Goal: Task Accomplishment & Management: Manage account settings

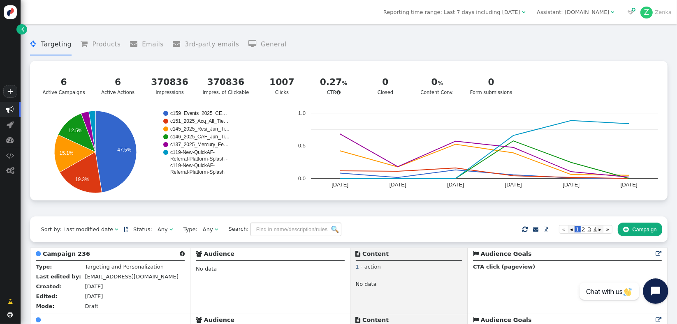
click at [652, 288] on icon "Open chat widget" at bounding box center [655, 291] width 9 height 9
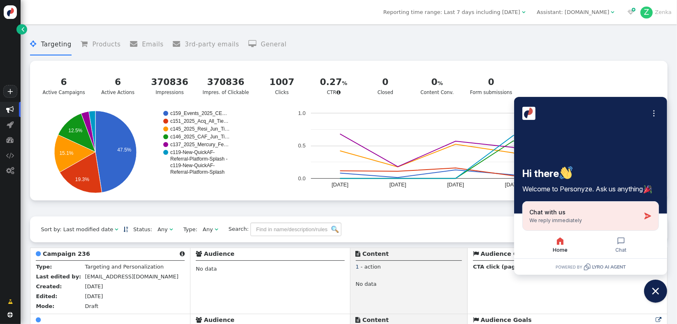
click at [595, 219] on div "Chat with us We reply immediately" at bounding box center [584, 216] width 111 height 16
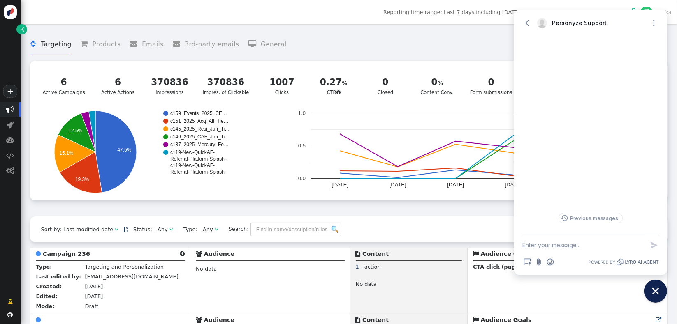
click at [573, 245] on textarea "New message" at bounding box center [583, 245] width 122 height 21
paste textarea "https://login.connective.com.au/"
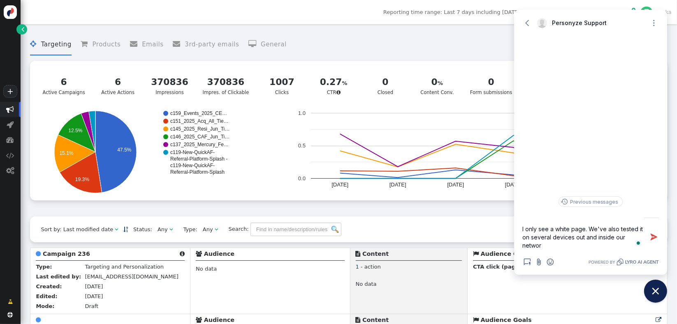
scroll to position [25, 0]
type textarea "Hi Team, we noticed that our personyze ads are not loading here: https://login.…"
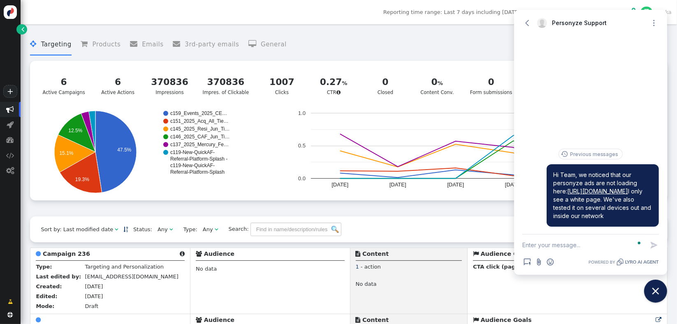
scroll to position [0, 0]
paste textarea "https://login.connective.com.au/"
type textarea "https://login.connective.com.au/https://login.connective.com.au/"
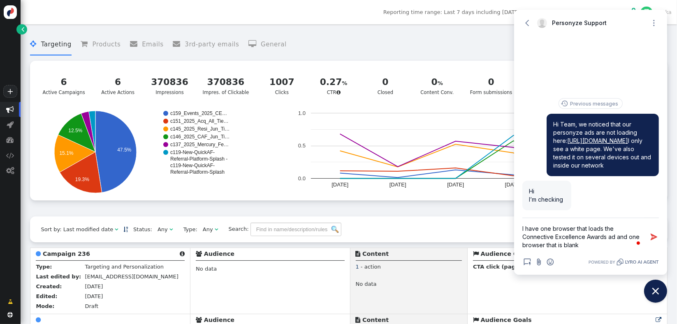
type textarea "I have one browser that loads the Connective Excellence Awards ad and one brows…"
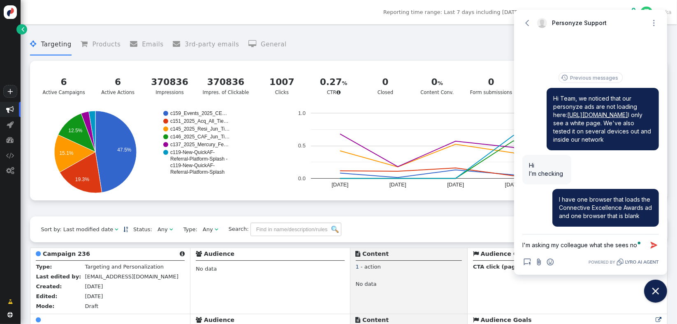
type textarea "I'm asking my colleague what she sees now"
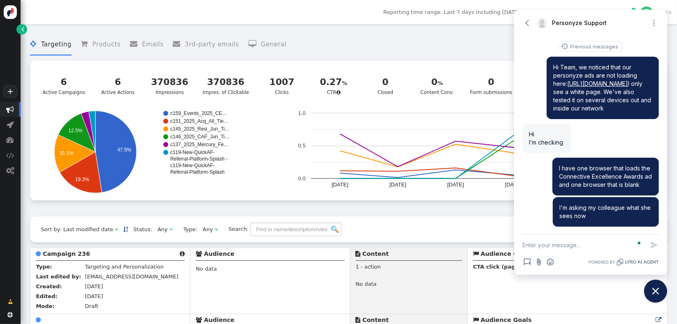
scroll to position [5, 0]
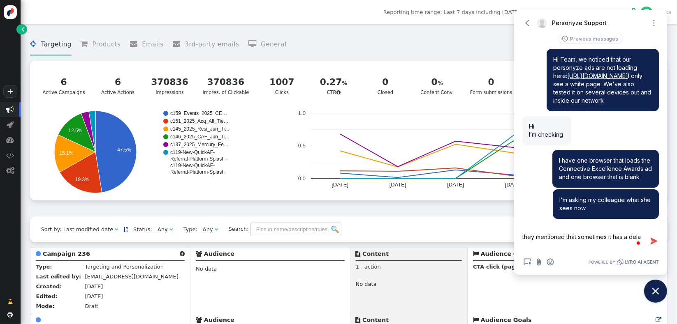
type textarea "they mentioned that sometimes it has a delay"
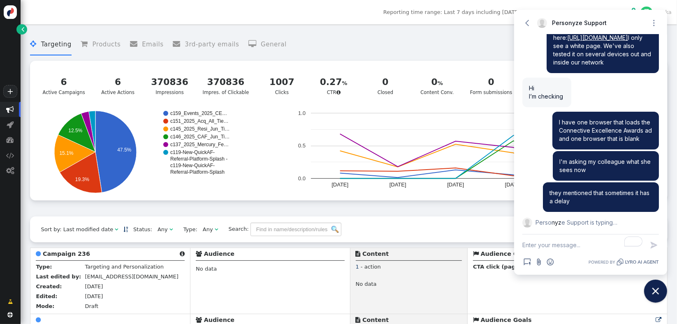
scroll to position [62, 0]
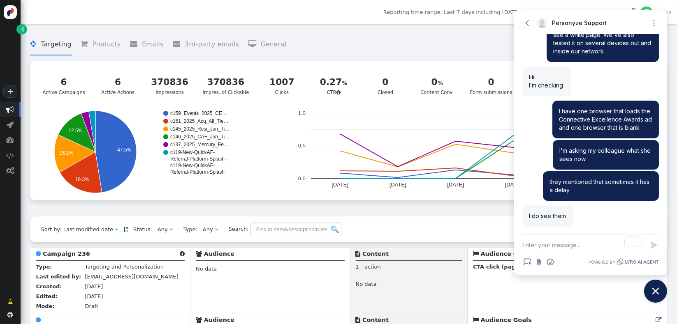
click at [572, 243] on textarea "To enrich screen reader interactions, please activate Accessibility in Grammarl…" at bounding box center [583, 245] width 122 height 21
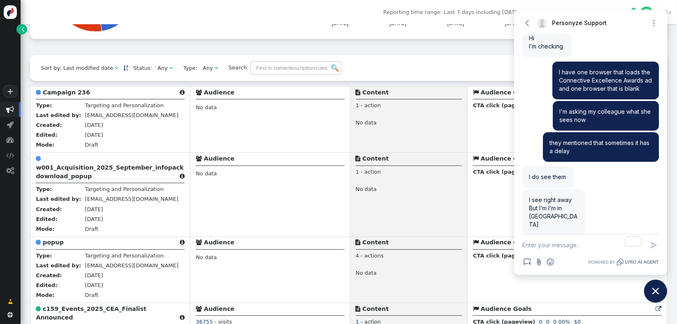
scroll to position [109, 0]
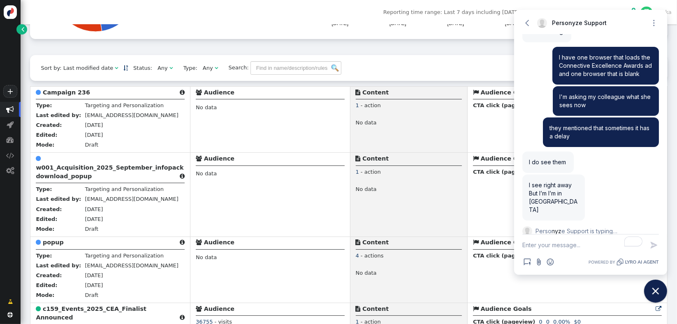
click at [558, 247] on textarea "To enrich screen reader interactions, please activate Accessibility in Grammarl…" at bounding box center [583, 245] width 122 height 21
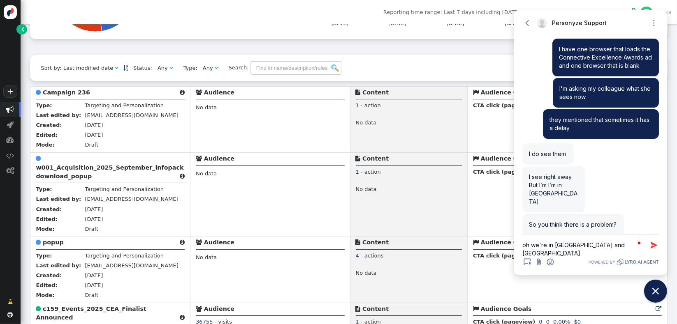
type textarea "oh we're in Australia and Philippines"
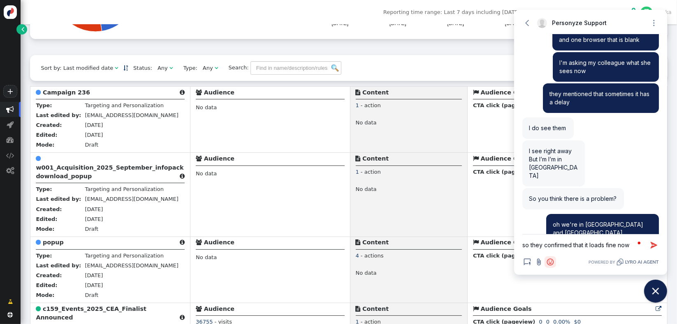
click at [550, 264] on icon "Open Emoji picker" at bounding box center [550, 262] width 8 height 8
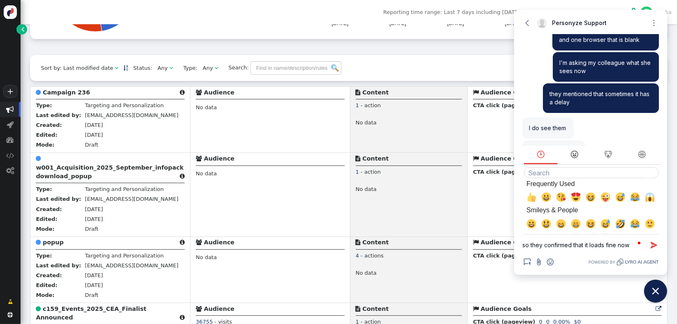
click at [576, 157] on icon "Smileys & People" at bounding box center [574, 154] width 10 height 7
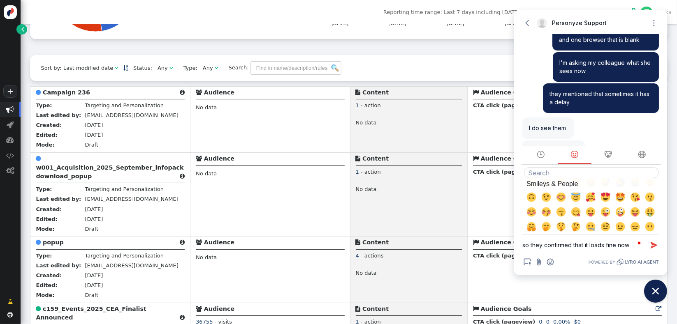
click at [604, 187] on span "😅, sweat_smile" at bounding box center [605, 183] width 10 height 10
type textarea "so they confirmed that it loads fine now 😅"
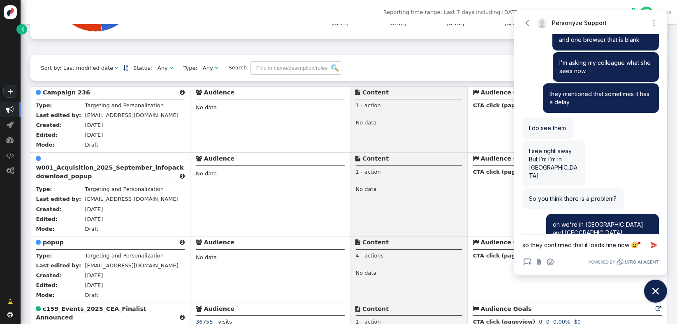
click at [624, 246] on textarea "so they confirmed that it loads fine now 😅" at bounding box center [583, 245] width 122 height 21
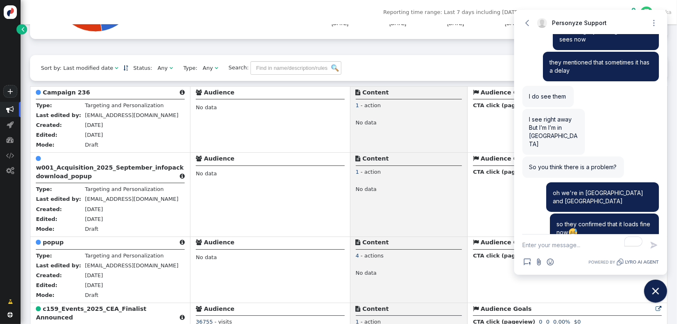
click at [605, 239] on textarea "To enrich screen reader interactions, please activate Accessibility in Grammarl…" at bounding box center [583, 245] width 122 height 21
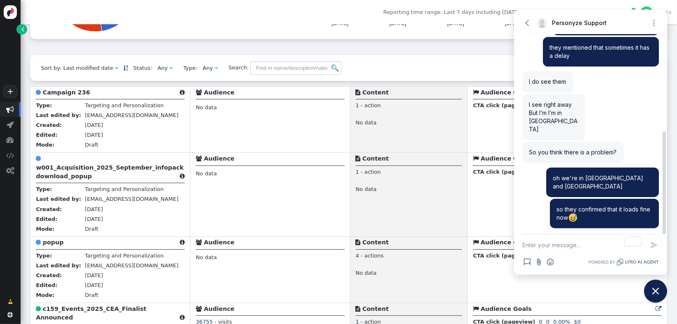
scroll to position [200, 0]
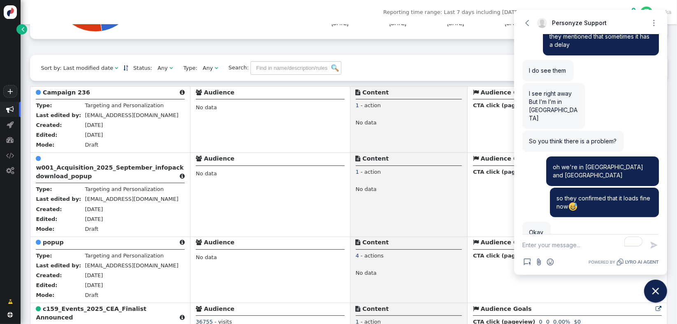
click at [554, 243] on textarea "To enrich screen reader interactions, please activate Accessibility in Grammarl…" at bounding box center [583, 245] width 122 height 21
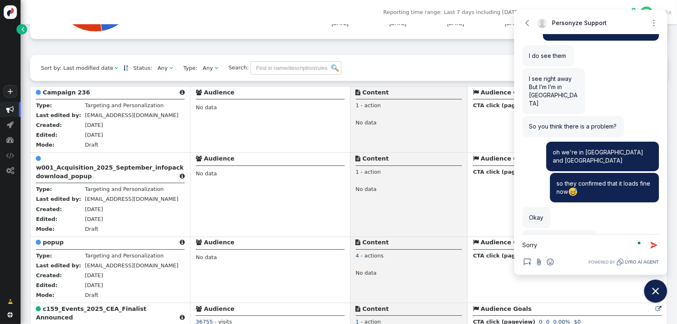
scroll to position [223, 0]
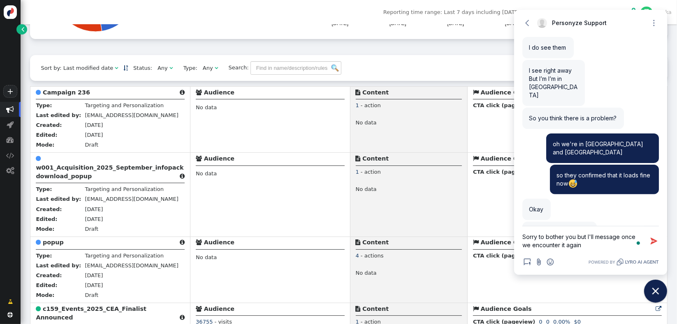
type textarea "Sorry to bother you but I'll message once we encounter it again"
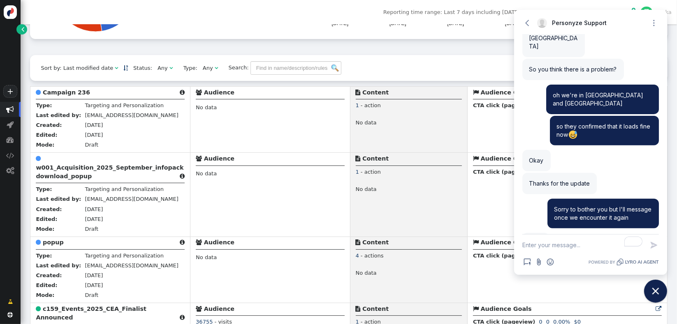
scroll to position [283, 0]
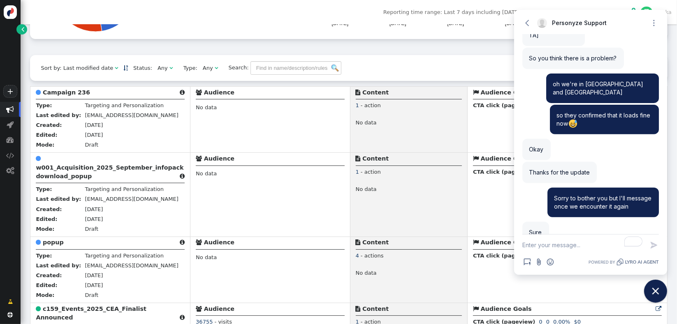
drag, startPoint x: 144, startPoint y: 54, endPoint x: 195, endPoint y: 55, distance: 50.6
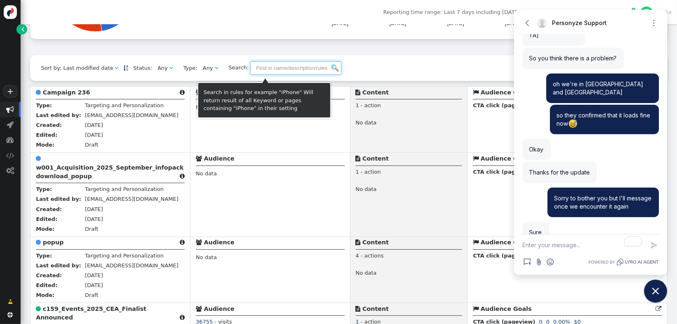
click at [278, 69] on input "text" at bounding box center [295, 68] width 91 height 14
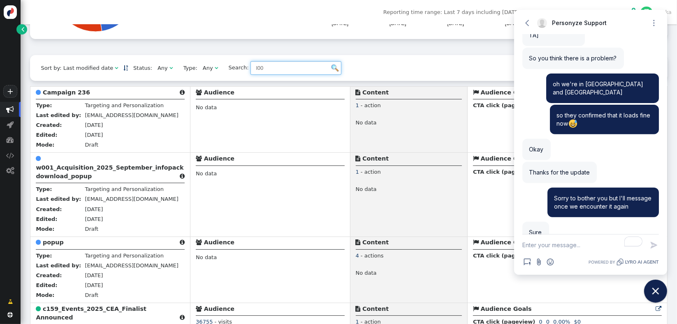
click at [316, 74] on input "l00" at bounding box center [295, 68] width 91 height 14
type input "l00"
click at [331, 71] on img at bounding box center [334, 68] width 7 height 7
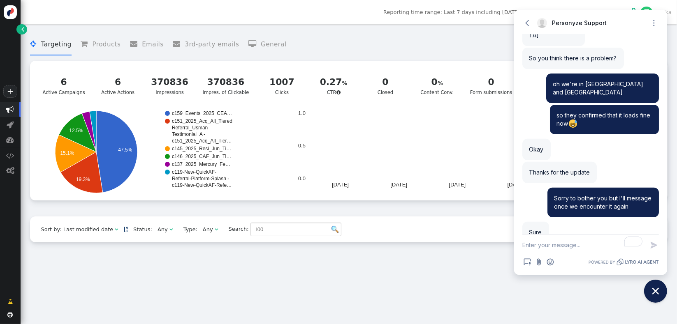
scroll to position [0, 0]
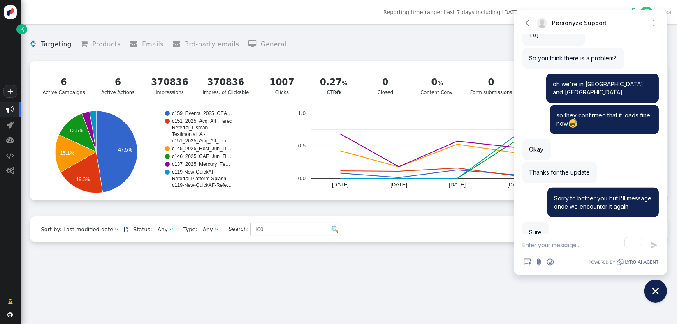
click at [8, 112] on span "" at bounding box center [11, 110] width 8 height 8
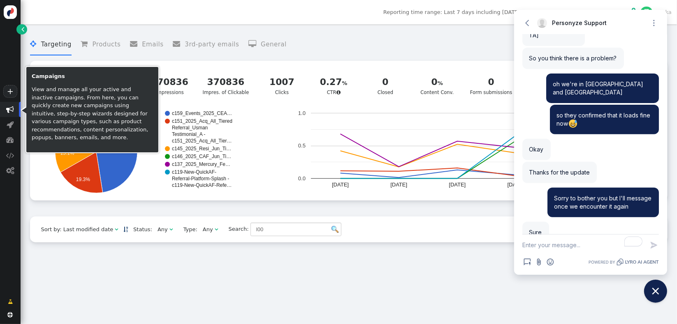
click at [11, 111] on span "" at bounding box center [11, 110] width 8 height 8
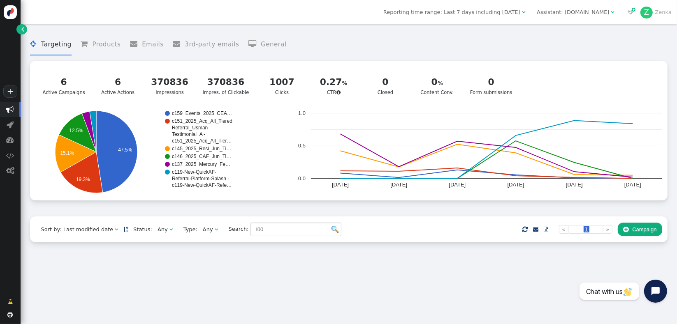
click at [432, 209] on div " Targeting  Products  Emails  3rd-party emails  General ? CTR   6 Active…" at bounding box center [348, 122] width 637 height 188
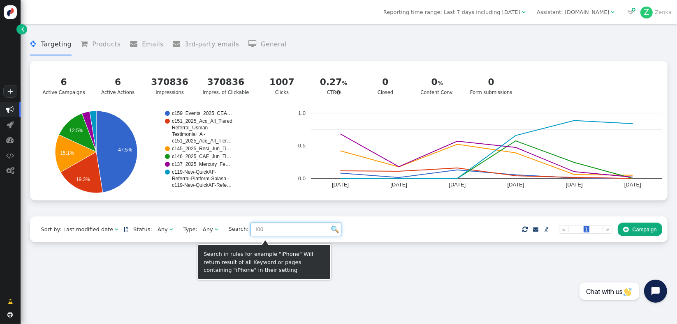
click at [287, 236] on input "l00" at bounding box center [295, 230] width 91 height 14
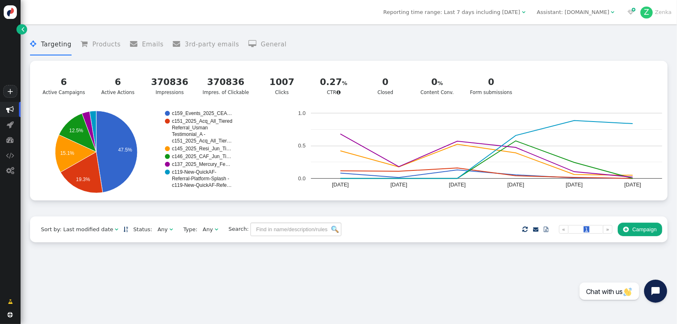
click at [303, 214] on div " Targeting  Products  Emails  3rd-party emails  General ? CTR   6 Active…" at bounding box center [348, 122] width 637 height 188
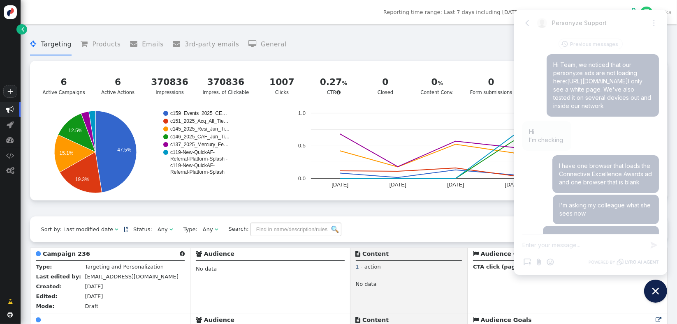
scroll to position [283, 0]
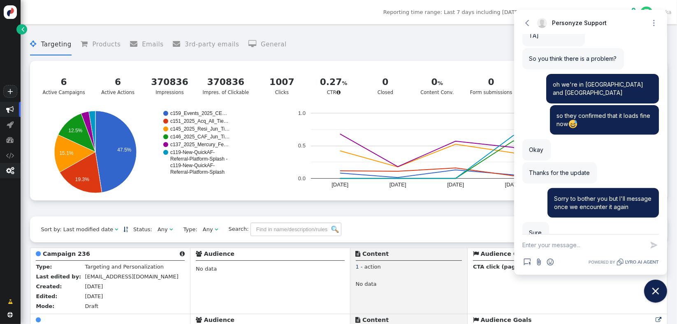
click at [11, 173] on span "" at bounding box center [10, 171] width 8 height 8
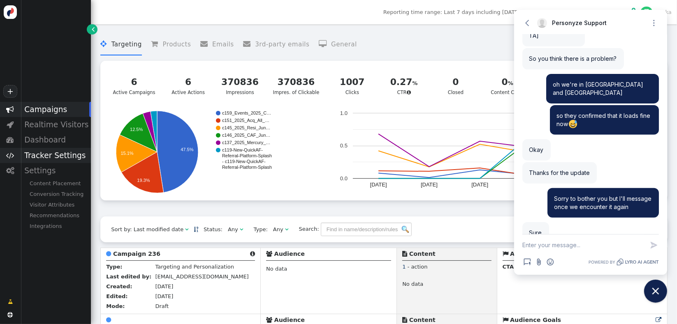
click at [54, 156] on div "Tracker Settings" at bounding box center [56, 155] width 70 height 15
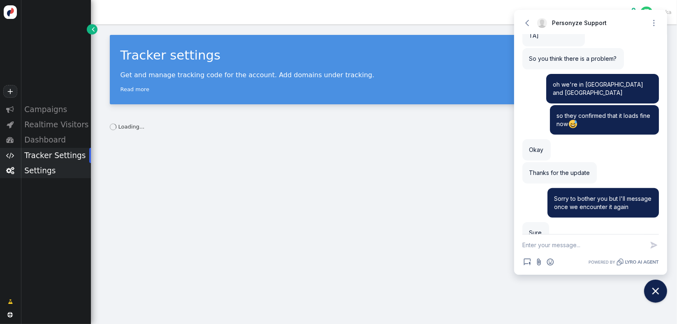
click at [40, 176] on div "Settings" at bounding box center [56, 170] width 70 height 15
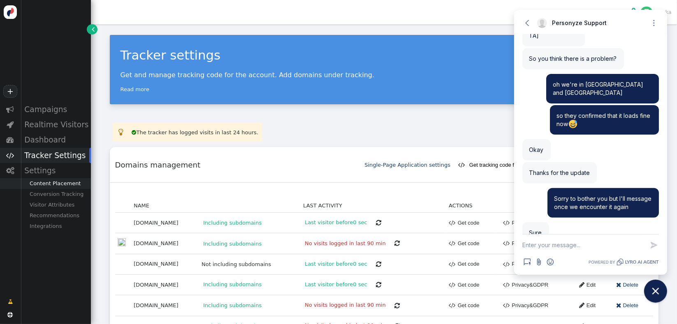
click at [48, 185] on div "Content Placement" at bounding box center [56, 183] width 70 height 11
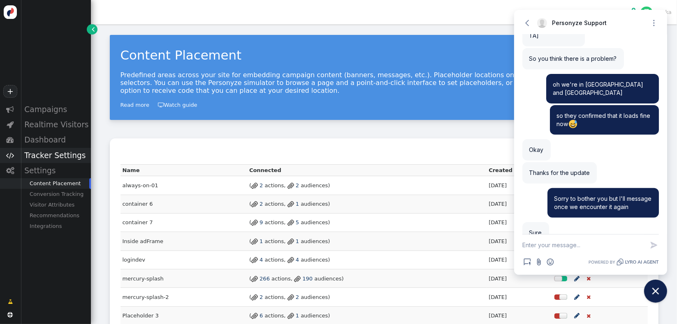
click at [60, 160] on div "Tracker Settings" at bounding box center [56, 155] width 70 height 15
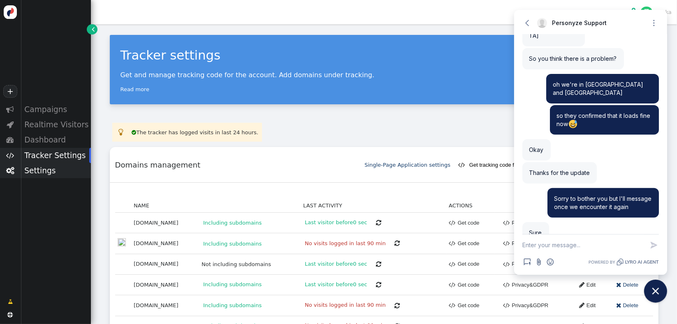
click at [42, 173] on div "Settings" at bounding box center [56, 170] width 70 height 15
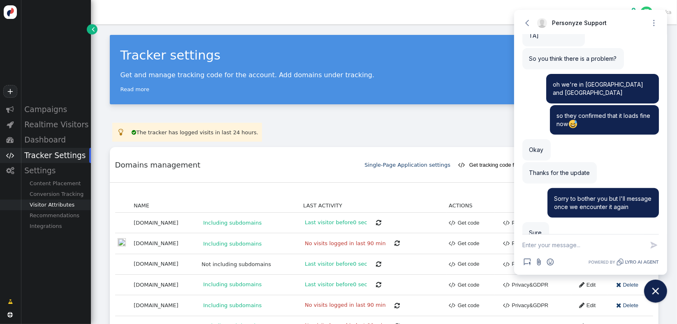
click at [56, 208] on div "Visitor Attributes" at bounding box center [56, 205] width 70 height 11
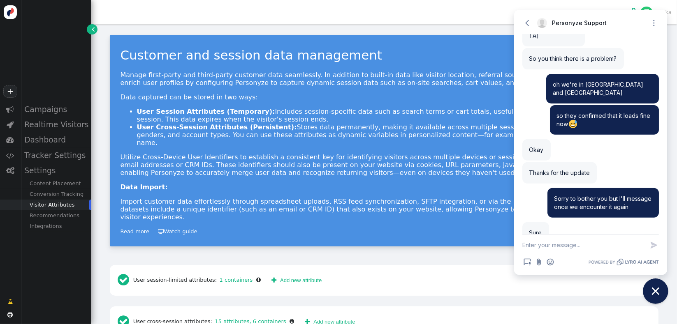
click at [655, 289] on icon "Close chat widget" at bounding box center [655, 291] width 13 height 13
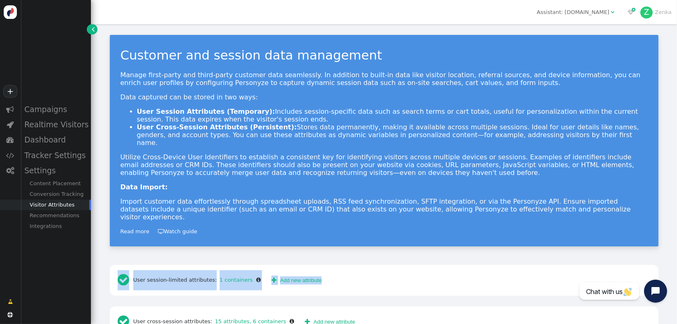
drag, startPoint x: 668, startPoint y: 223, endPoint x: 673, endPoint y: 252, distance: 29.1
click at [672, 256] on div "Customer and session data management Manage first-party and third-party custome…" at bounding box center [384, 174] width 586 height 300
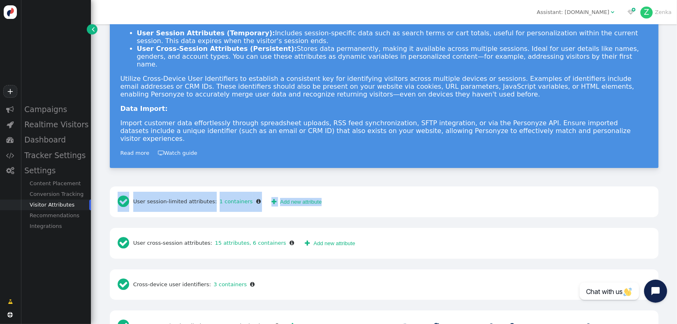
scroll to position [91, 0]
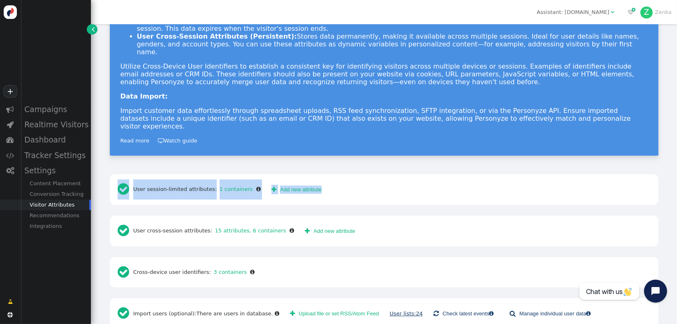
click at [390, 311] on link "User lists: 24" at bounding box center [405, 314] width 33 height 6
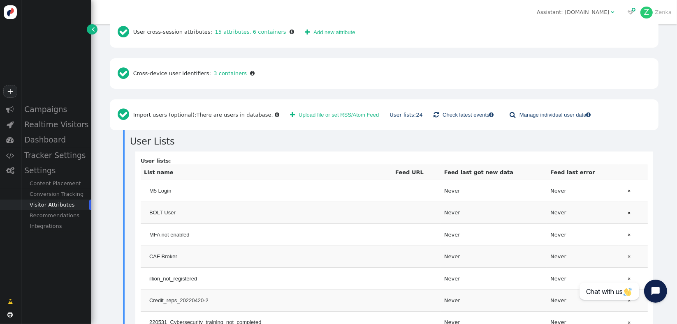
scroll to position [280, 0]
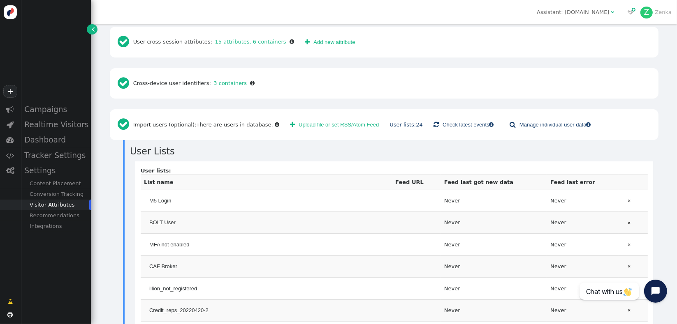
click at [296, 118] on button " Upload file or set RSS/Atom Feed" at bounding box center [333, 125] width 99 height 14
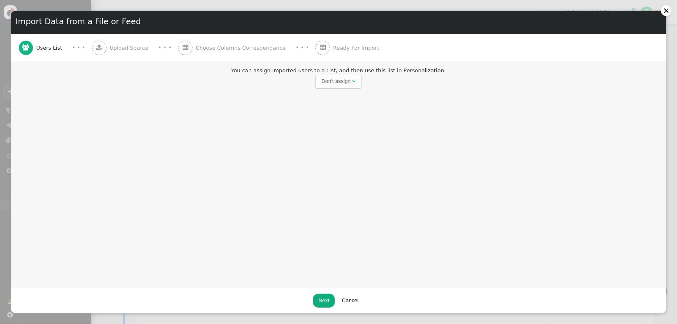
click at [344, 90] on div "You can assign imported users to a List, and then use this list in Personalizat…" at bounding box center [338, 77] width 655 height 32
click at [346, 83] on div "Don't assign" at bounding box center [335, 81] width 29 height 8
click at [376, 82] on input "text" at bounding box center [384, 82] width 85 height 14
paste input "High-Volume, Low-Share Brokers"
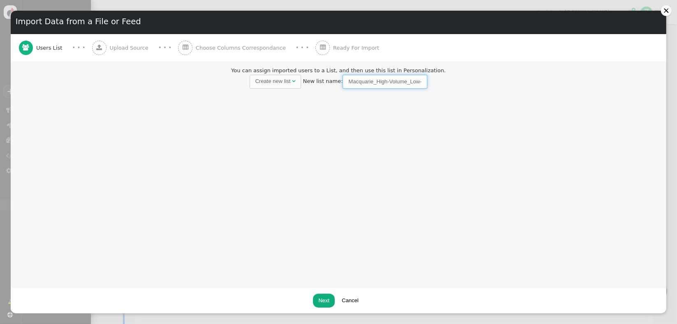
type input "Macquarie_High-Volume_Low-Share Brokers"
click at [55, 235] on div "You can assign imported users to a List, and then use this list in Personalizat…" at bounding box center [338, 174] width 655 height 227
click at [56, 92] on div "You can assign imported users to a List, and then use this list in Personalizat…" at bounding box center [338, 77] width 655 height 32
click at [325, 303] on button "Next" at bounding box center [324, 301] width 22 height 14
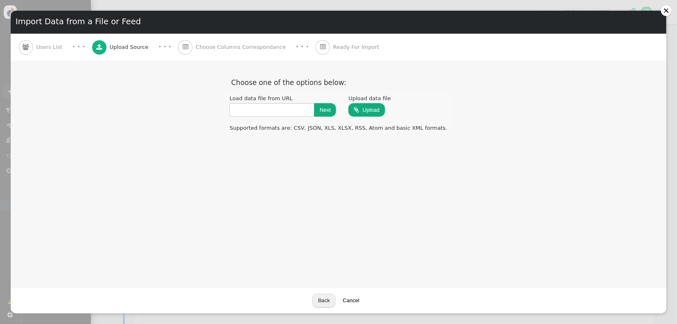
click at [382, 110] on input "file" at bounding box center [366, 109] width 37 height 15
type input "C:\fakepath\Segment01_MacquarieSEP25.xlsx"
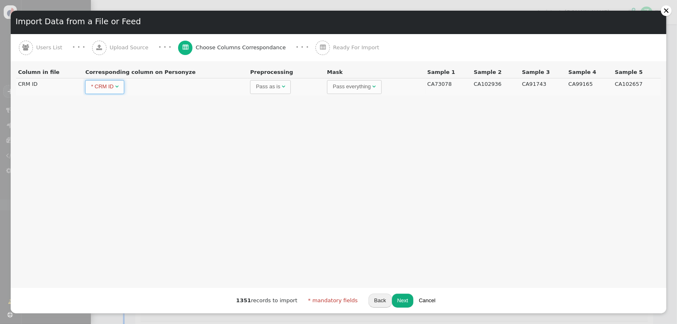
click at [115, 85] on span "" at bounding box center [116, 86] width 3 height 5
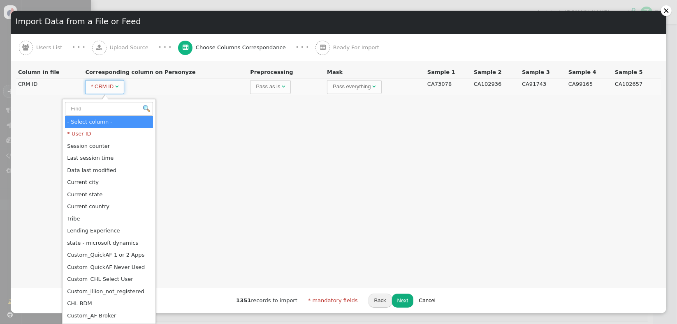
click at [115, 84] on span "" at bounding box center [116, 86] width 3 height 5
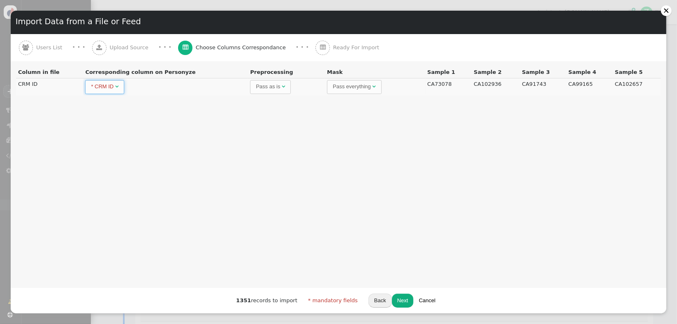
click at [275, 90] on div "Pass as is" at bounding box center [268, 87] width 24 height 8
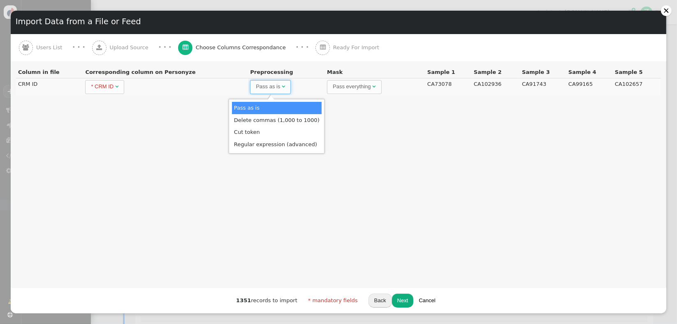
click at [275, 90] on div "Pass as is" at bounding box center [268, 87] width 24 height 8
click at [364, 89] on div "Pass everything" at bounding box center [352, 87] width 38 height 8
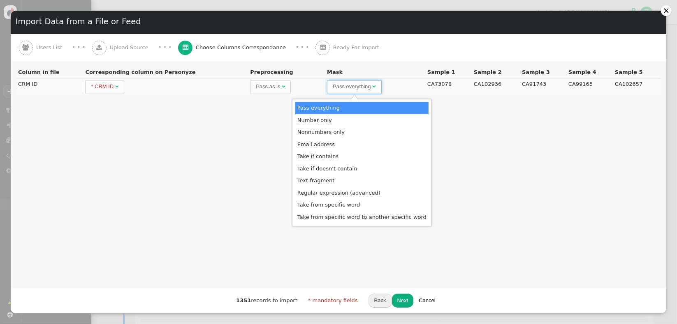
click at [364, 89] on div "Pass everything" at bounding box center [352, 87] width 38 height 8
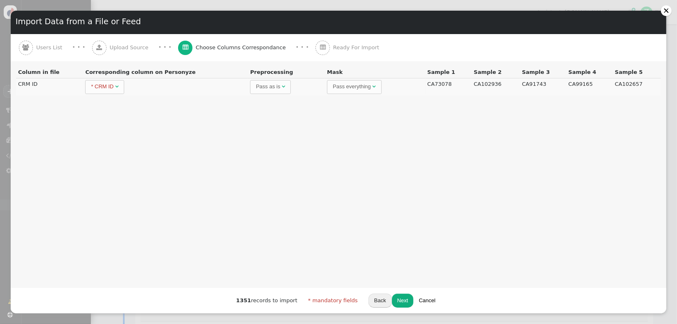
click at [514, 160] on div "You can assign imported users to a List, and then use this list in Personalizat…" at bounding box center [338, 174] width 655 height 227
click at [402, 298] on button "Next" at bounding box center [403, 301] width 22 height 14
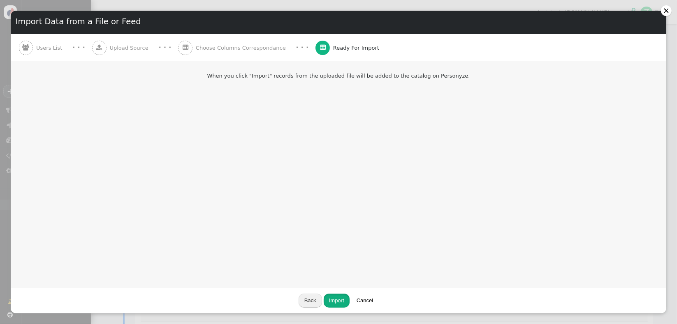
click at [340, 298] on button "Import" at bounding box center [337, 301] width 26 height 14
click at [163, 25] on div "Import Data from a File or Feed" at bounding box center [338, 22] width 655 height 22
click at [342, 299] on button "Done" at bounding box center [337, 301] width 23 height 14
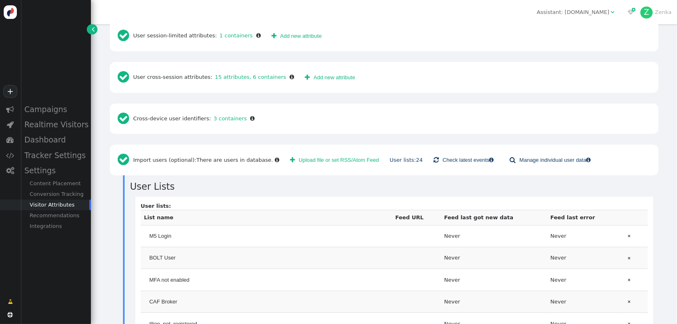
scroll to position [185, 0]
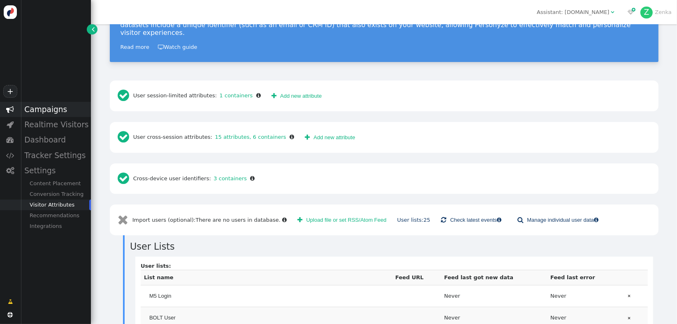
click at [49, 114] on div "Campaigns" at bounding box center [56, 109] width 70 height 15
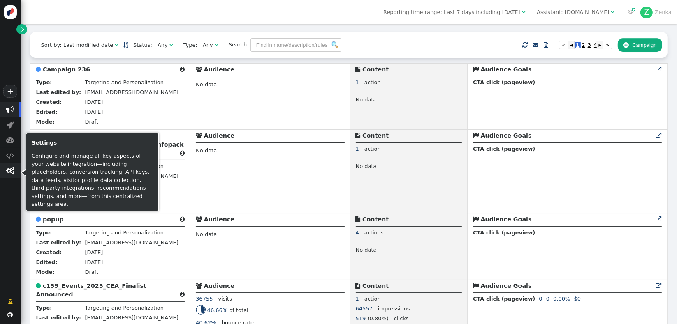
click at [6, 173] on span "" at bounding box center [10, 171] width 8 height 8
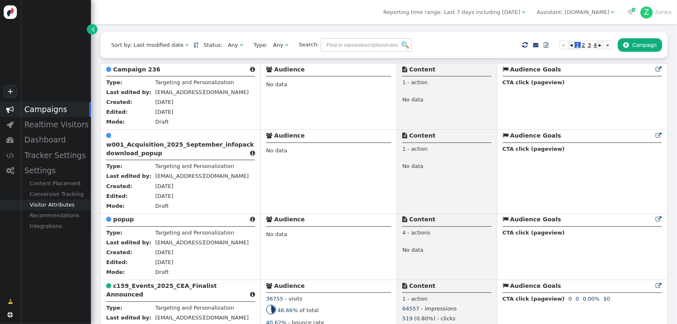
click at [52, 209] on div "Visitor Attributes" at bounding box center [56, 205] width 70 height 11
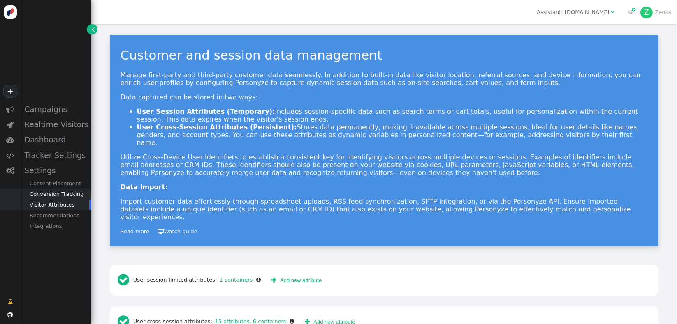
click at [52, 200] on div "Conversion Tracking" at bounding box center [56, 194] width 70 height 11
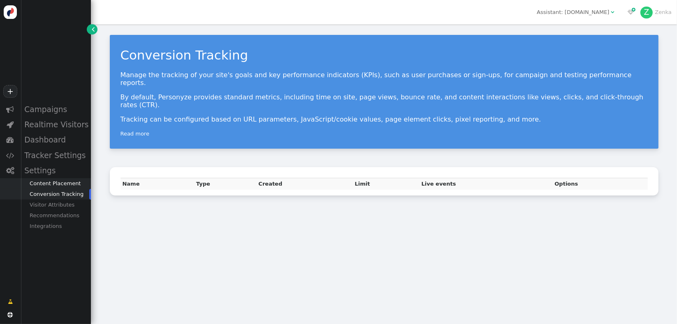
click at [52, 188] on div "Content Placement" at bounding box center [56, 183] width 70 height 11
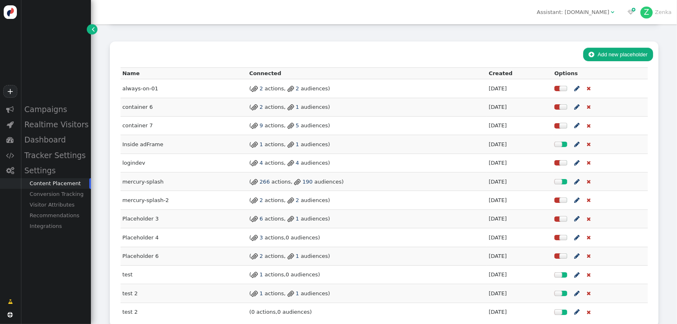
scroll to position [110, 0]
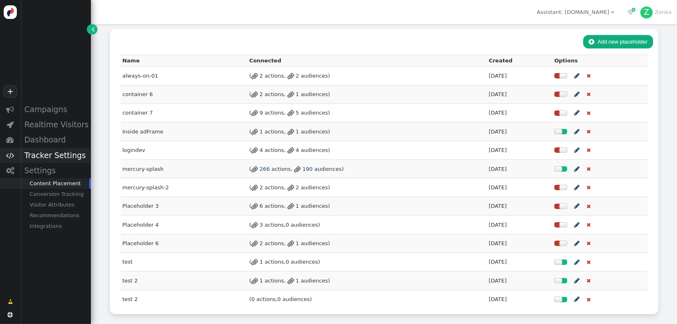
click at [42, 160] on div "Tracker Settings" at bounding box center [56, 155] width 70 height 15
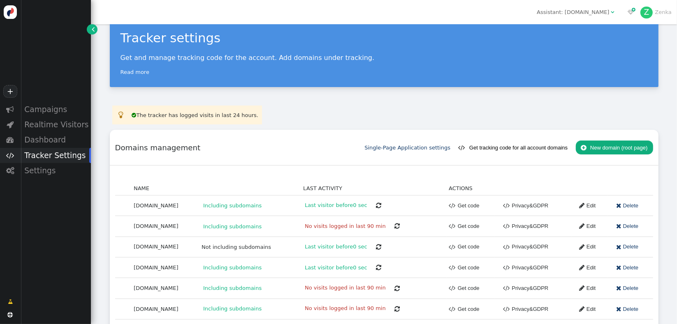
scroll to position [39, 0]
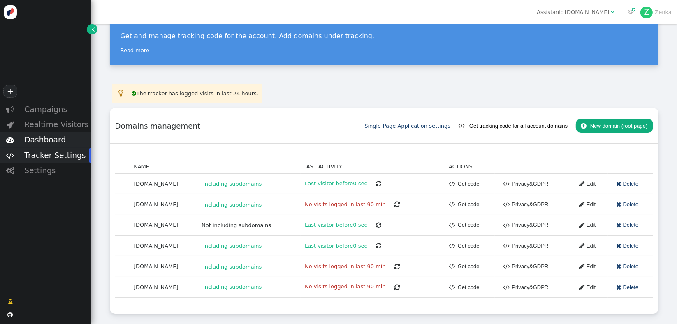
click at [37, 138] on div "Dashboard" at bounding box center [56, 139] width 70 height 15
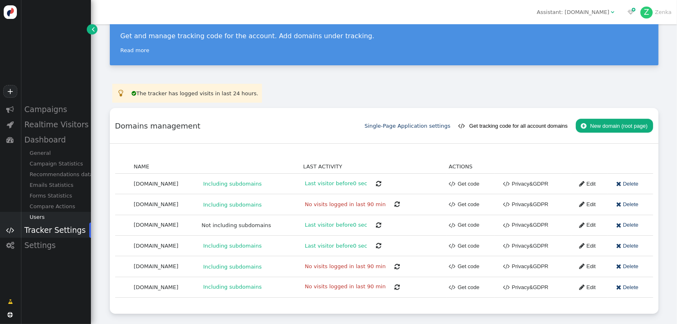
click at [40, 217] on div "Users" at bounding box center [56, 217] width 70 height 11
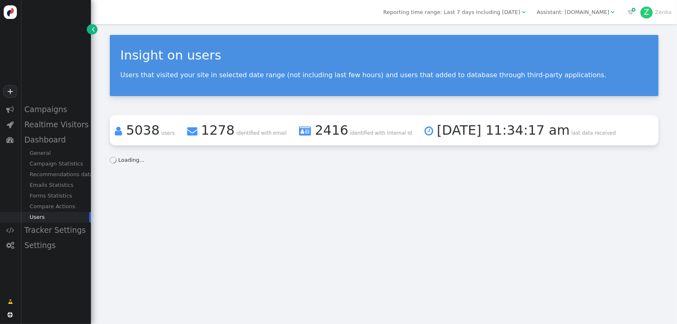
click at [499, 16] on div "Reporting time range: Last 7 days including [DATE]" at bounding box center [451, 12] width 137 height 8
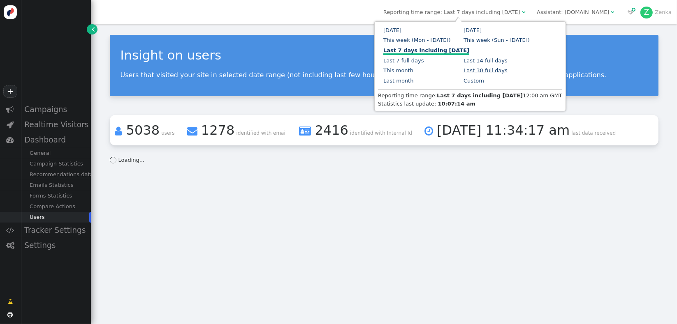
click at [463, 68] on link "Last 30 full days" at bounding box center [485, 70] width 44 height 6
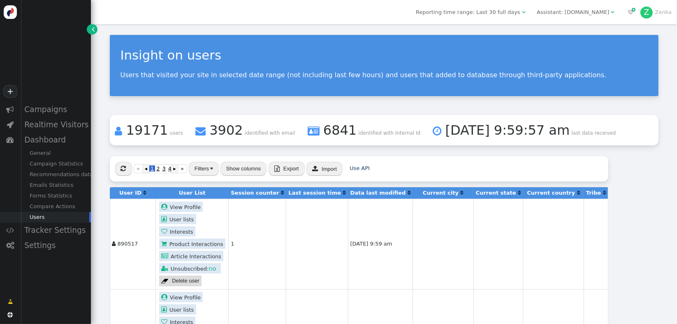
click at [202, 171] on button "Filters" at bounding box center [204, 169] width 30 height 14
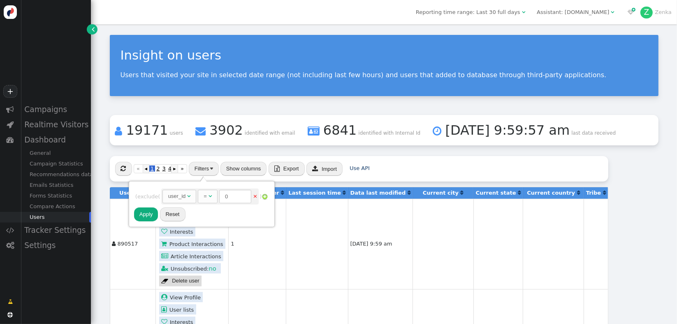
click at [178, 199] on div "user_id" at bounding box center [177, 196] width 18 height 8
click at [215, 196] on span "" at bounding box center [213, 196] width 3 height 5
click at [259, 199] on input "text" at bounding box center [282, 197] width 85 height 14
type input "macquarie"
click at [147, 216] on button "Apply" at bounding box center [146, 215] width 24 height 14
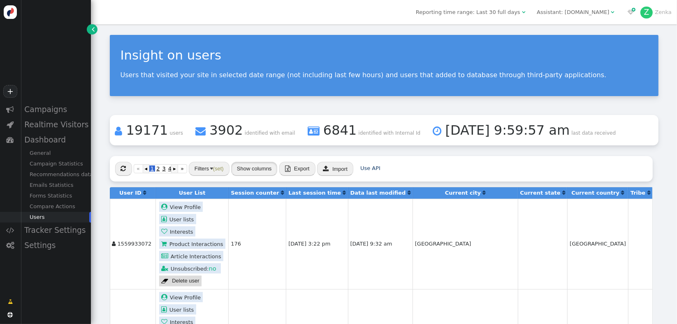
click at [255, 168] on button "Show columns" at bounding box center [254, 169] width 46 height 14
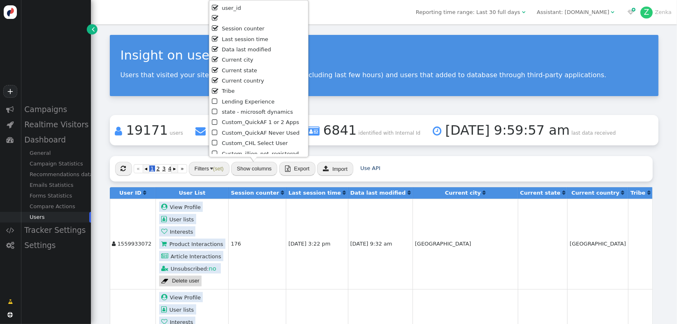
click at [245, 57] on li " Current city" at bounding box center [258, 60] width 93 height 10
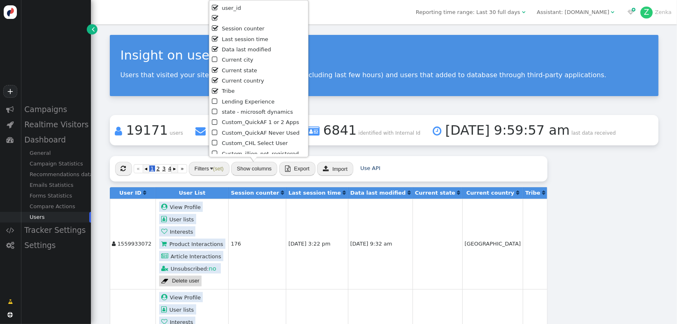
click at [245, 57] on li " Current city" at bounding box center [258, 60] width 93 height 10
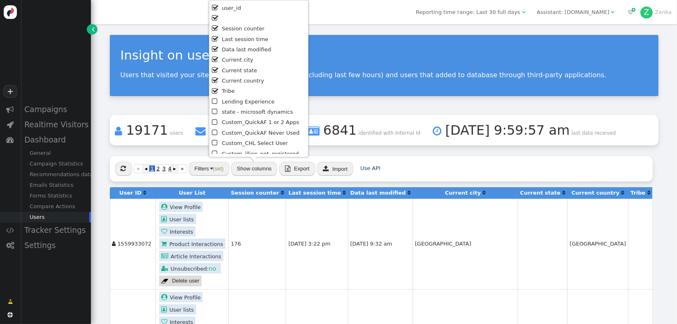
click at [243, 70] on li " Current state" at bounding box center [258, 71] width 93 height 10
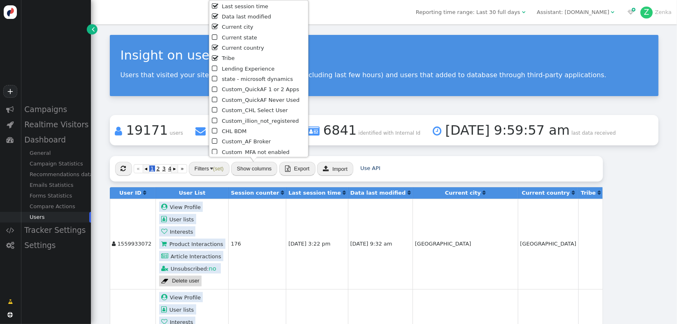
scroll to position [38, 0]
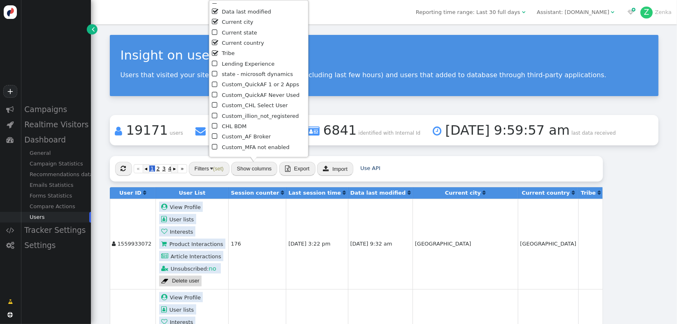
click at [222, 55] on li " Tribe" at bounding box center [258, 54] width 93 height 10
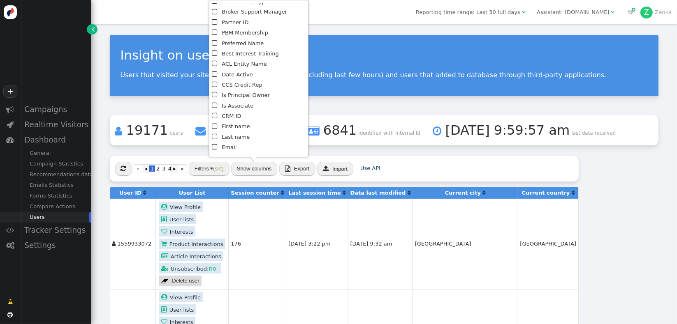
scroll to position [401, 0]
click at [221, 87] on li " CRM ID" at bounding box center [258, 87] width 93 height 10
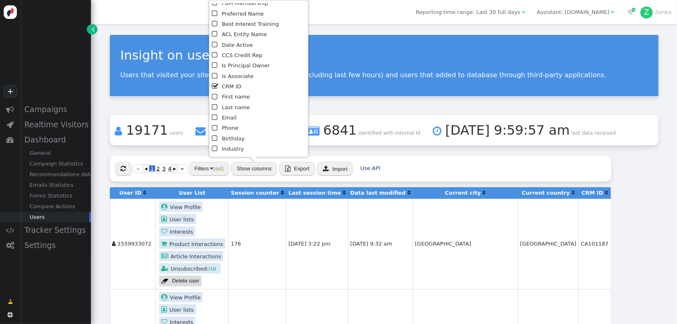
click at [231, 118] on li " Email" at bounding box center [258, 118] width 93 height 10
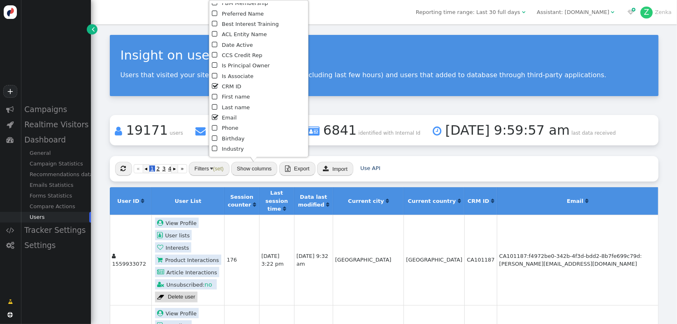
click at [237, 76] on li " Is Associate" at bounding box center [258, 77] width 93 height 10
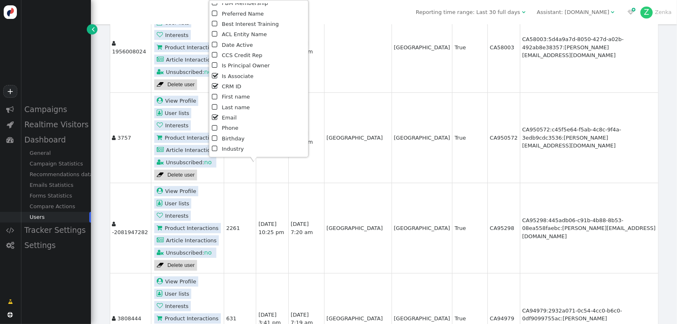
scroll to position [0, 0]
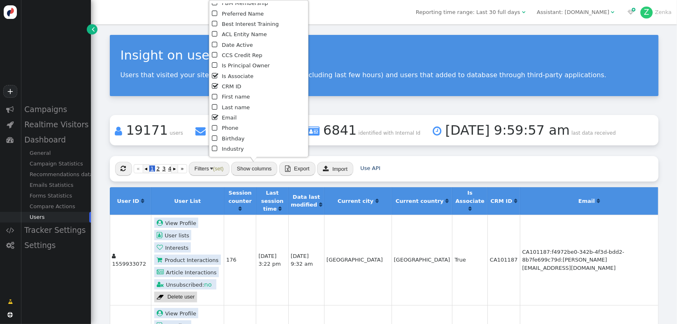
click at [504, 166] on div " « ◂ 1 2 3 4 ▸ » Filters (set) Show columns  Export  Import Use API" at bounding box center [384, 168] width 548 height 25
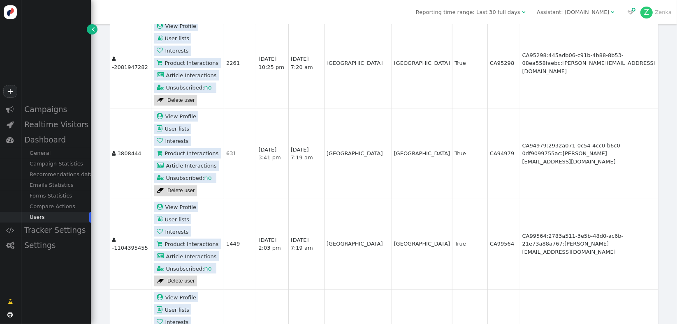
scroll to position [785, 0]
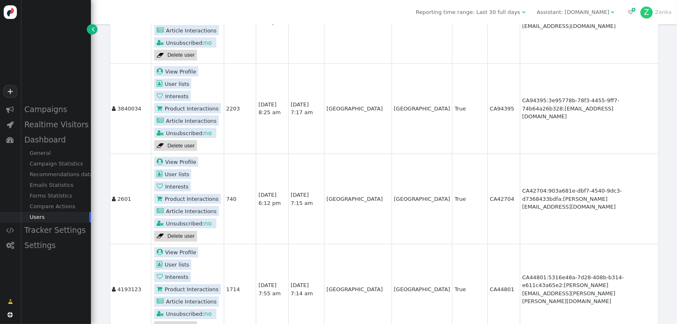
click at [487, 104] on td "CA94395" at bounding box center [503, 108] width 32 height 90
copy td "CA94395"
drag, startPoint x: 3, startPoint y: 282, endPoint x: 48, endPoint y: 263, distance: 48.4
click at [3, 281] on div " Campaigns  Realtime Visitors  Dashboard General Campaign Statistics Recomme…" at bounding box center [45, 195] width 91 height 187
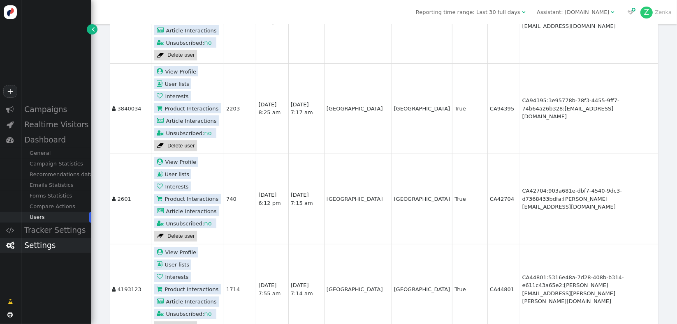
click at [50, 251] on div "Settings" at bounding box center [56, 245] width 70 height 15
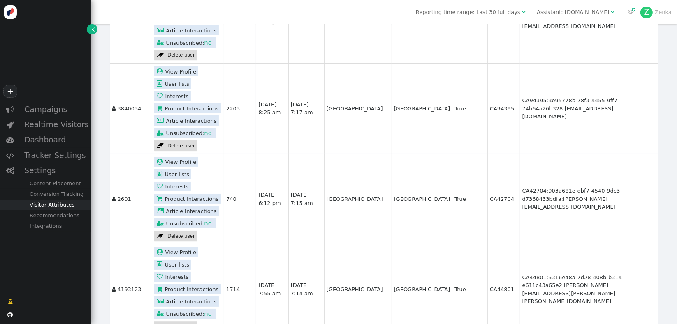
click at [61, 202] on div "Visitor Attributes" at bounding box center [56, 205] width 70 height 11
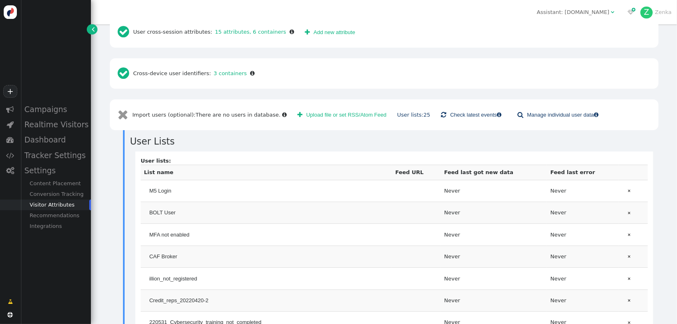
scroll to position [239, 0]
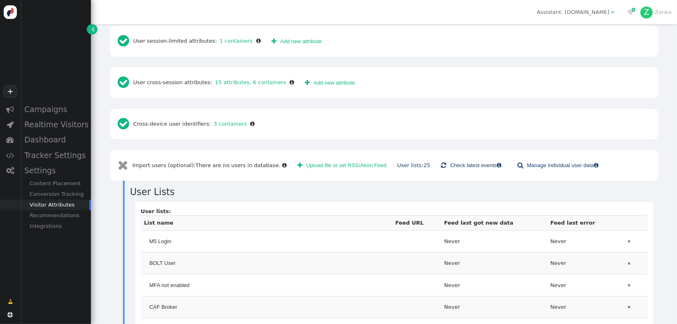
click at [340, 159] on button " Upload file or set RSS/Atom Feed" at bounding box center [341, 166] width 99 height 14
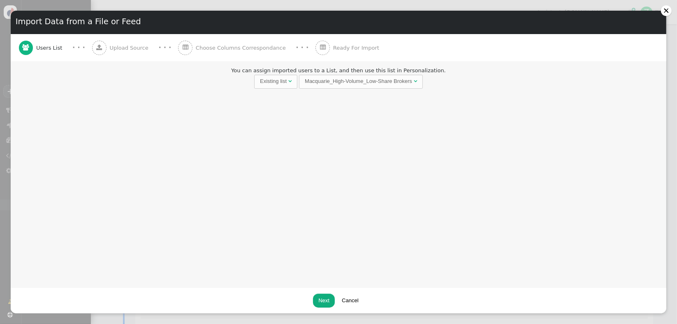
click at [269, 85] on div "Existing list" at bounding box center [273, 81] width 27 height 8
drag, startPoint x: 25, startPoint y: 99, endPoint x: 37, endPoint y: 100, distance: 12.8
click at [25, 99] on div "You can assign imported users to a List, and then use this list in Personalizat…" at bounding box center [338, 174] width 655 height 227
click at [374, 81] on input "Macquarie_High-Volume_Low-Share Brokers" at bounding box center [384, 82] width 85 height 14
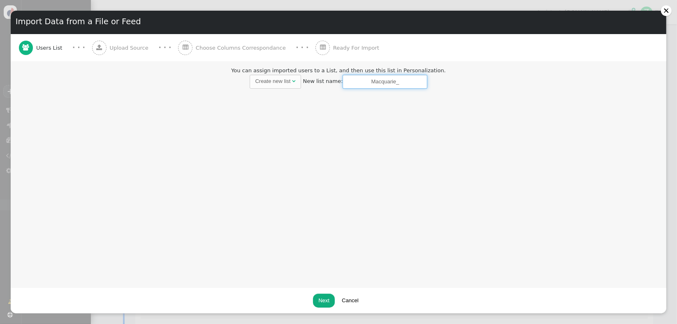
paste input "Lost-Deal-Lookalikes_Sept2025"
type input "Macquarie_Lost-Deal-Lookalikes_Sept2025"
click at [356, 120] on div "You can assign imported users to a List, and then use this list in Personalizat…" at bounding box center [338, 174] width 655 height 227
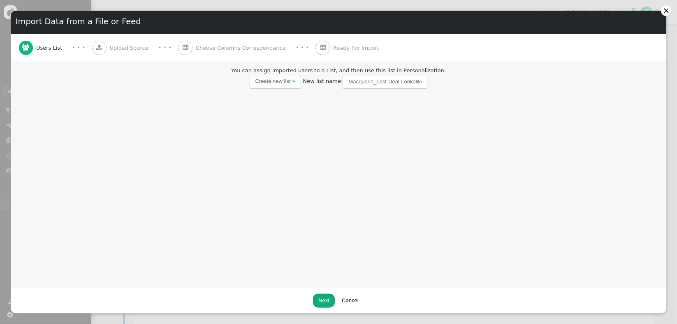
click at [321, 301] on button "Next" at bounding box center [324, 301] width 22 height 14
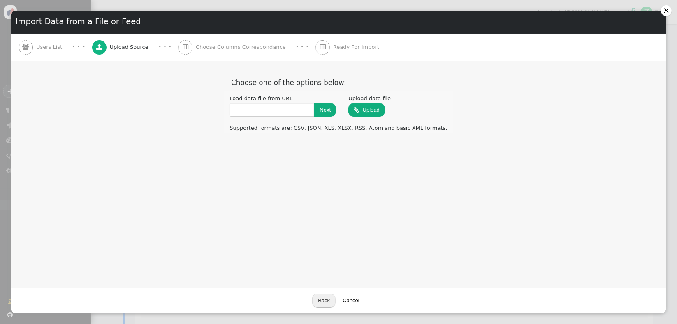
click at [385, 111] on input "file" at bounding box center [366, 109] width 37 height 15
type input "C:\fakepath\Segment02_MacquarieSEP25.xlsx"
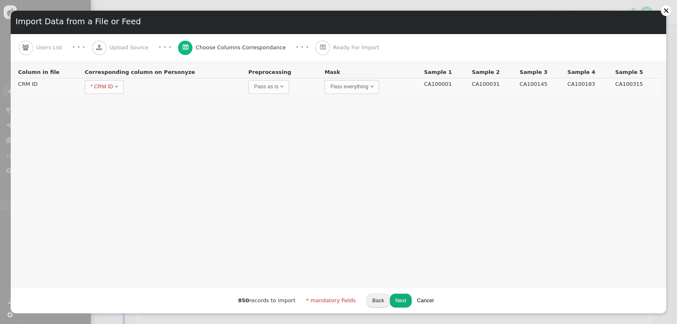
click at [28, 140] on div "You can assign imported users to a List, and then use this list in Personalizat…" at bounding box center [338, 174] width 655 height 227
click at [394, 303] on button "Next" at bounding box center [401, 301] width 22 height 14
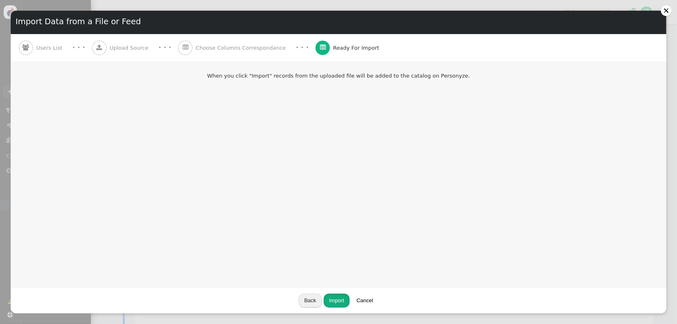
click at [332, 302] on button "Import" at bounding box center [337, 301] width 26 height 14
click at [335, 299] on button "Done" at bounding box center [337, 301] width 23 height 14
